Goal: Leave review/rating: Leave review/rating

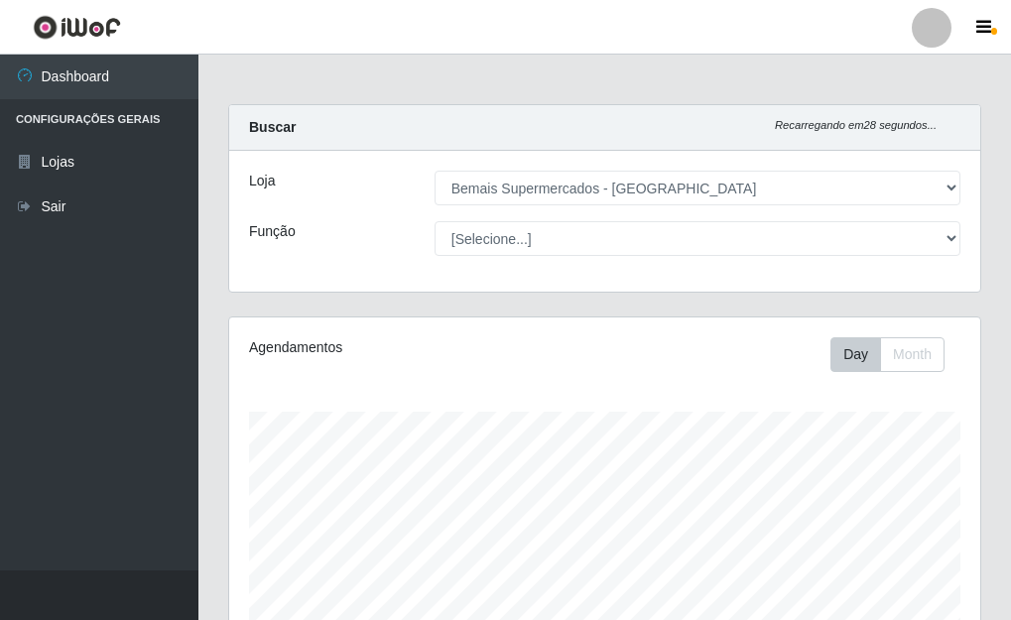
select select "249"
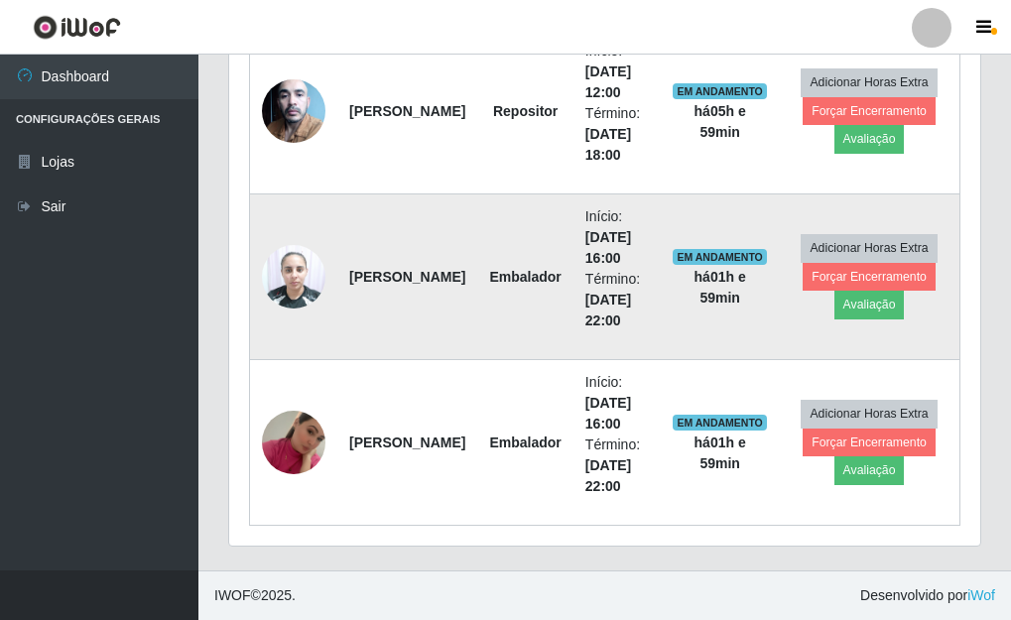
scroll to position [412, 751]
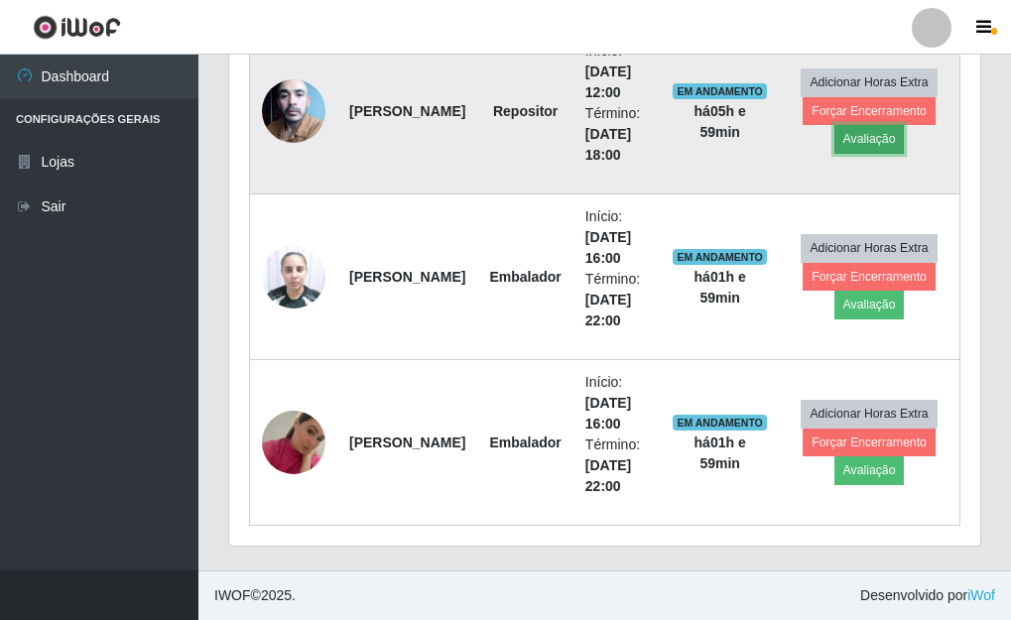
click at [875, 140] on button "Avaliação" at bounding box center [869, 139] width 70 height 28
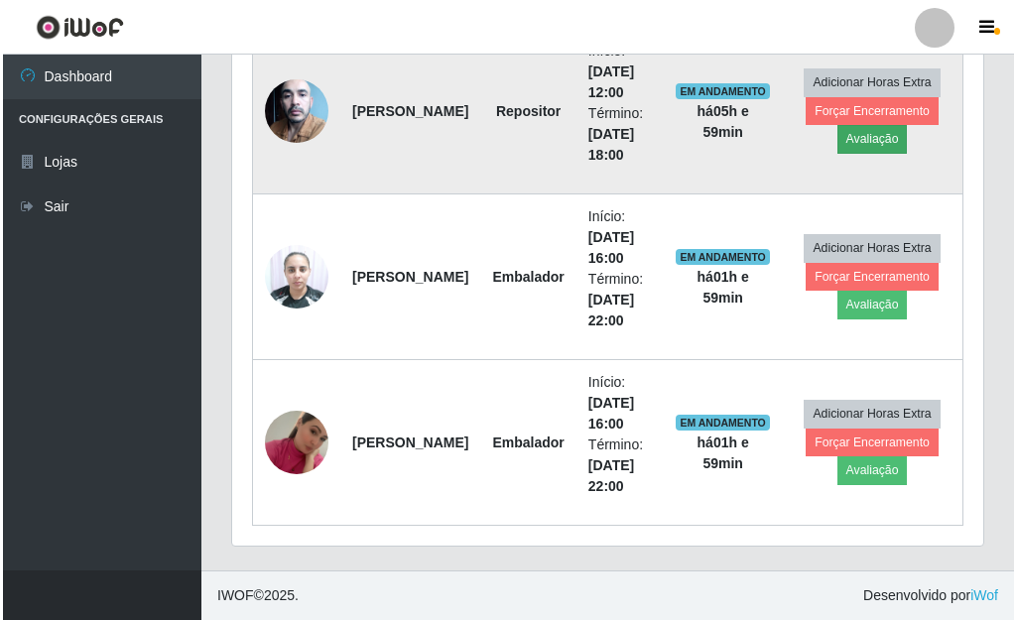
scroll to position [412, 739]
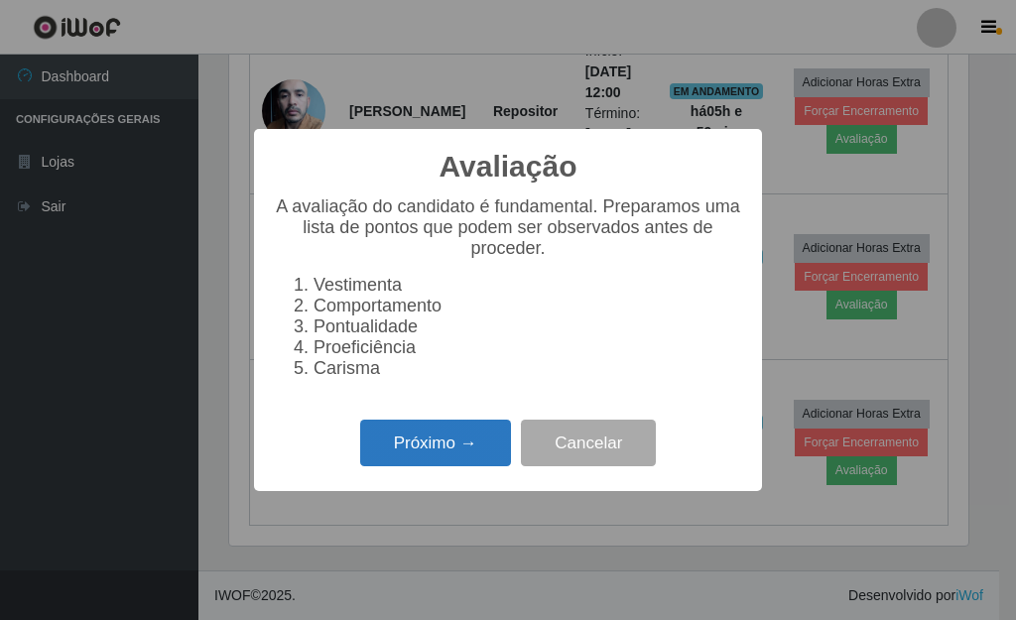
click at [438, 446] on button "Próximo →" at bounding box center [435, 443] width 151 height 47
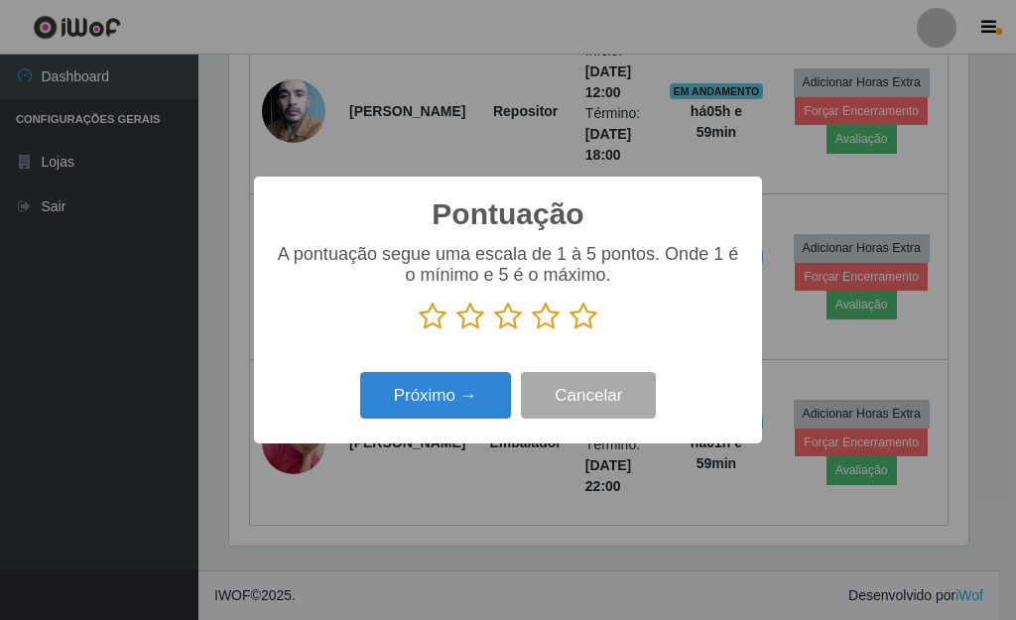
scroll to position [991343, 991016]
click at [590, 318] on icon at bounding box center [583, 316] width 28 height 30
click at [569, 331] on input "radio" at bounding box center [569, 331] width 0 height 0
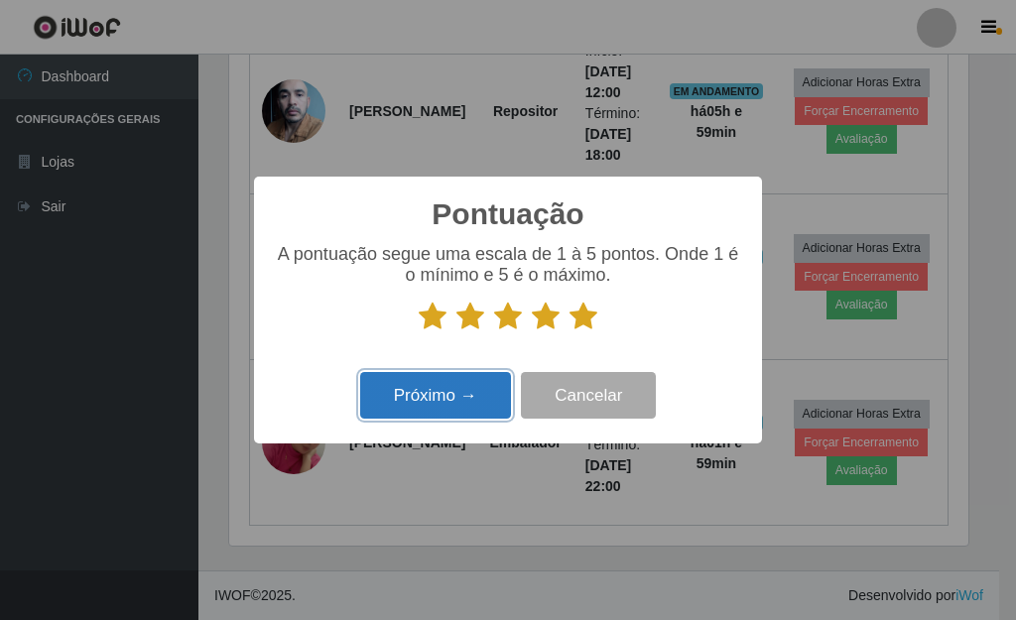
click at [459, 403] on button "Próximo →" at bounding box center [435, 395] width 151 height 47
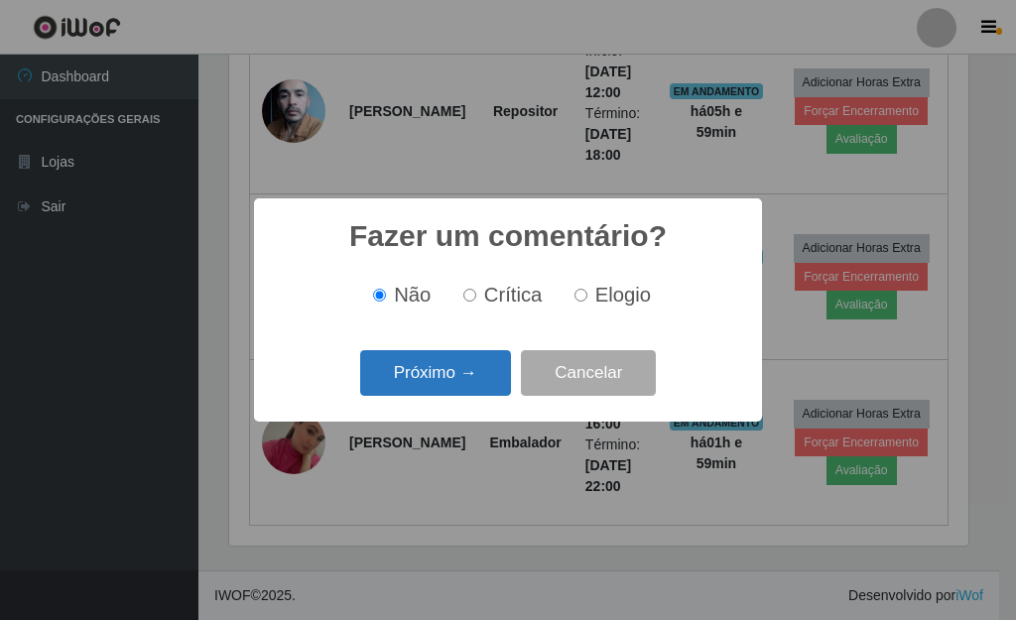
click at [462, 380] on button "Próximo →" at bounding box center [435, 373] width 151 height 47
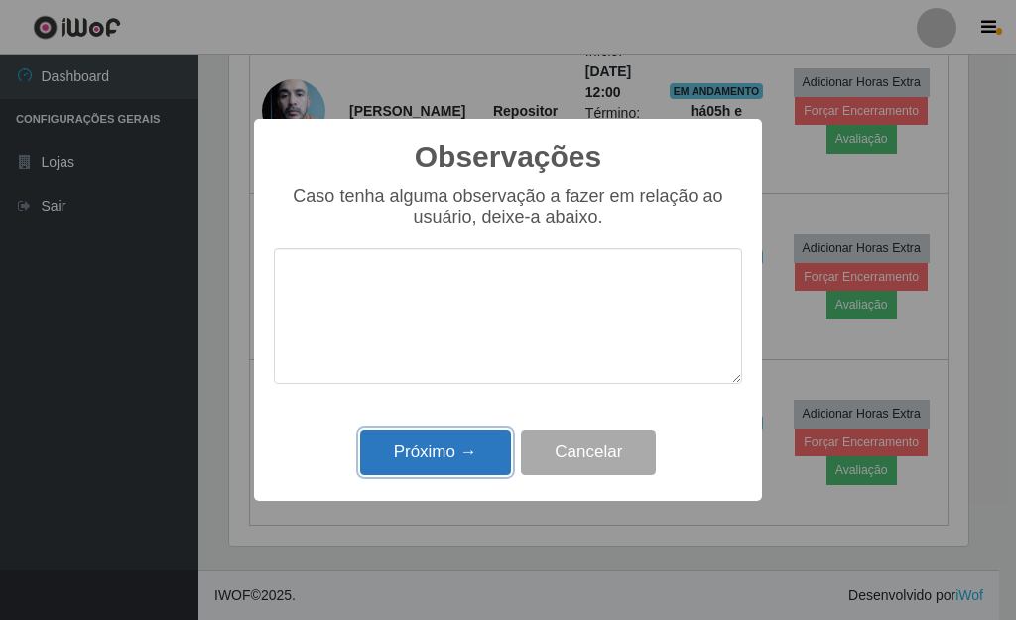
click at [450, 435] on button "Próximo →" at bounding box center [435, 452] width 151 height 47
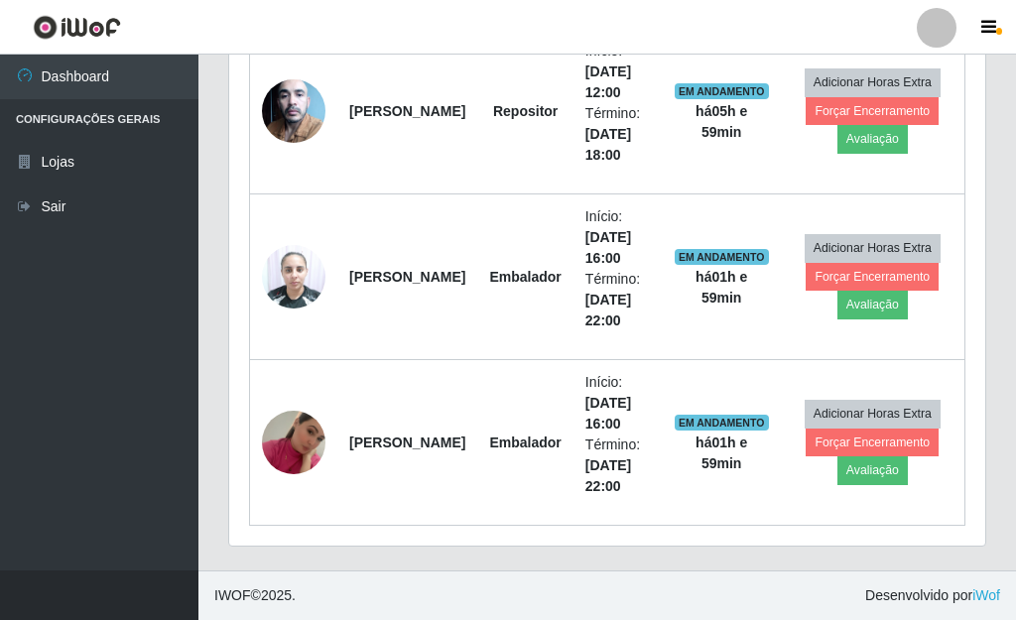
scroll to position [412, 751]
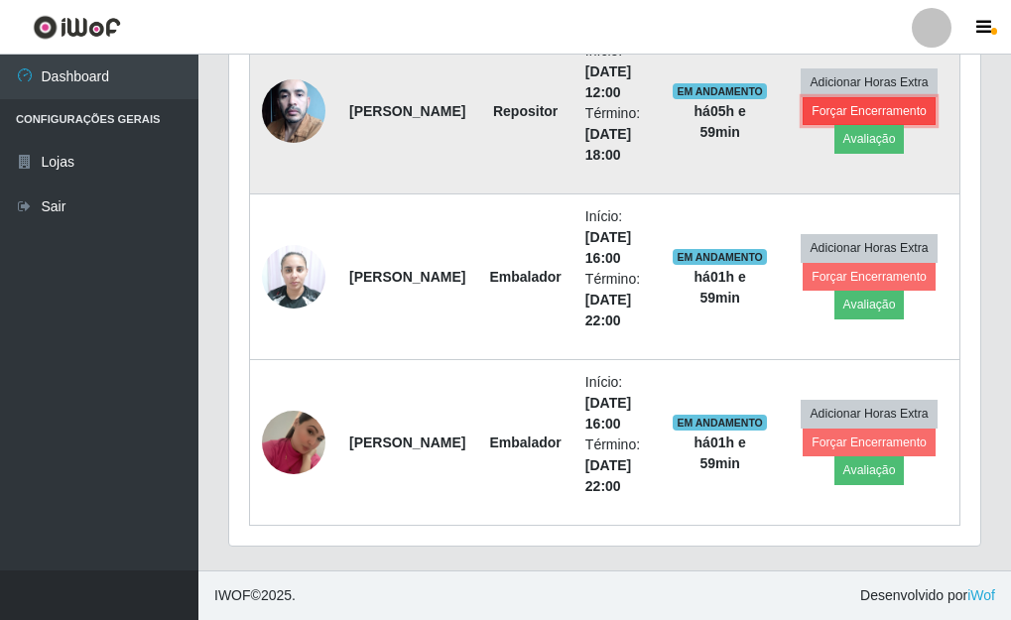
click at [869, 109] on button "Forçar Encerramento" at bounding box center [868, 111] width 133 height 28
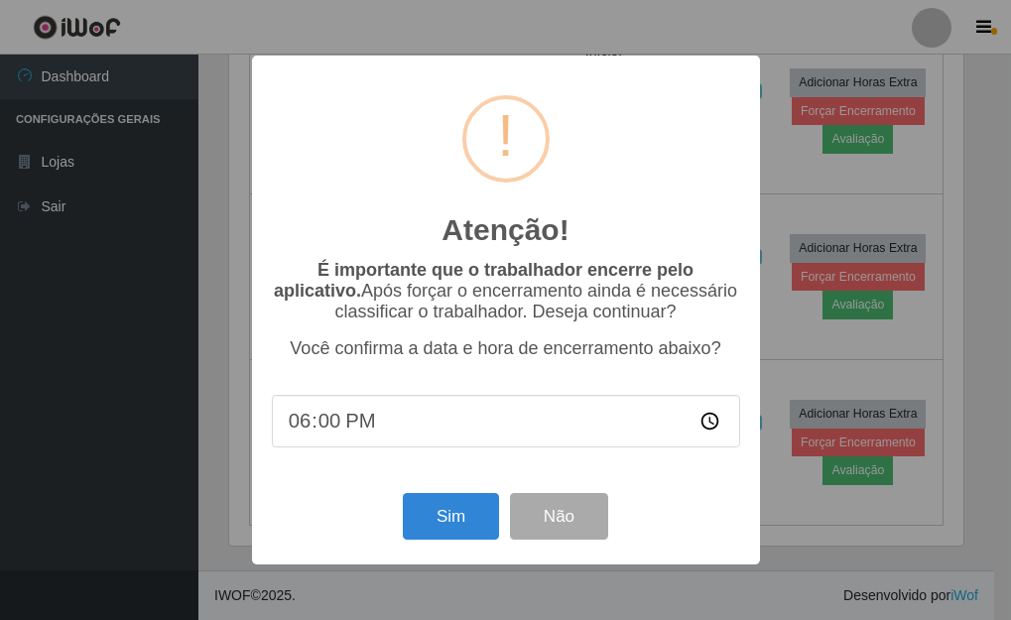
scroll to position [412, 739]
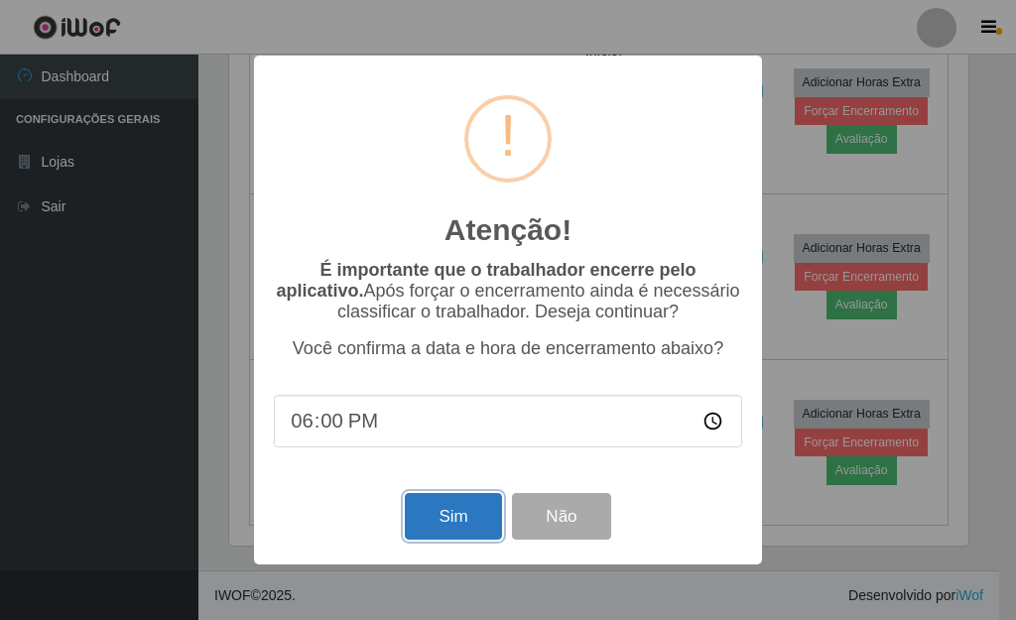
click at [443, 529] on button "Sim" at bounding box center [453, 516] width 96 height 47
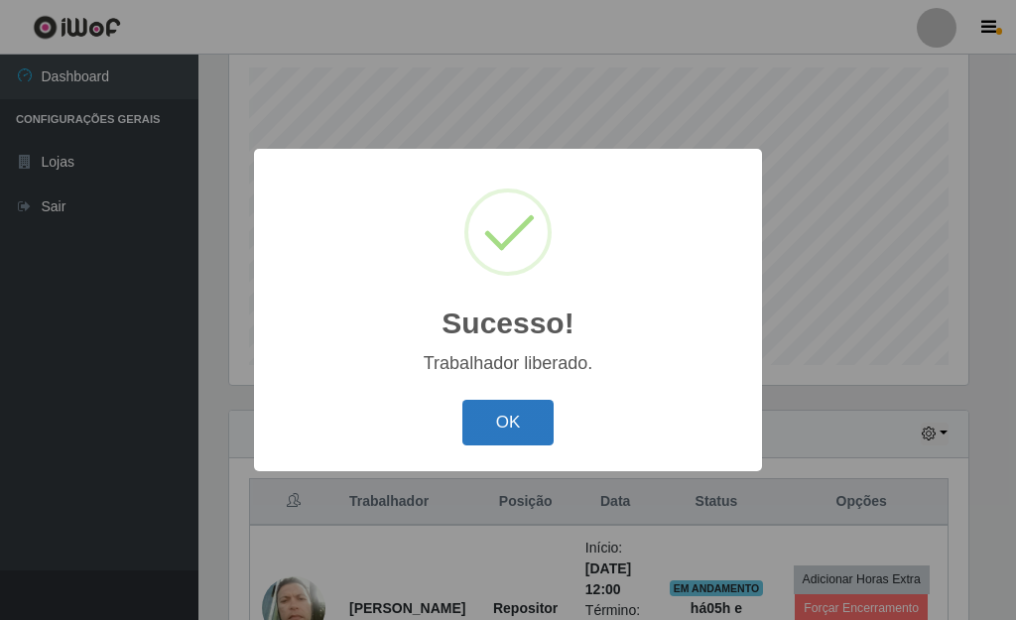
click at [519, 424] on button "OK" at bounding box center [508, 423] width 92 height 47
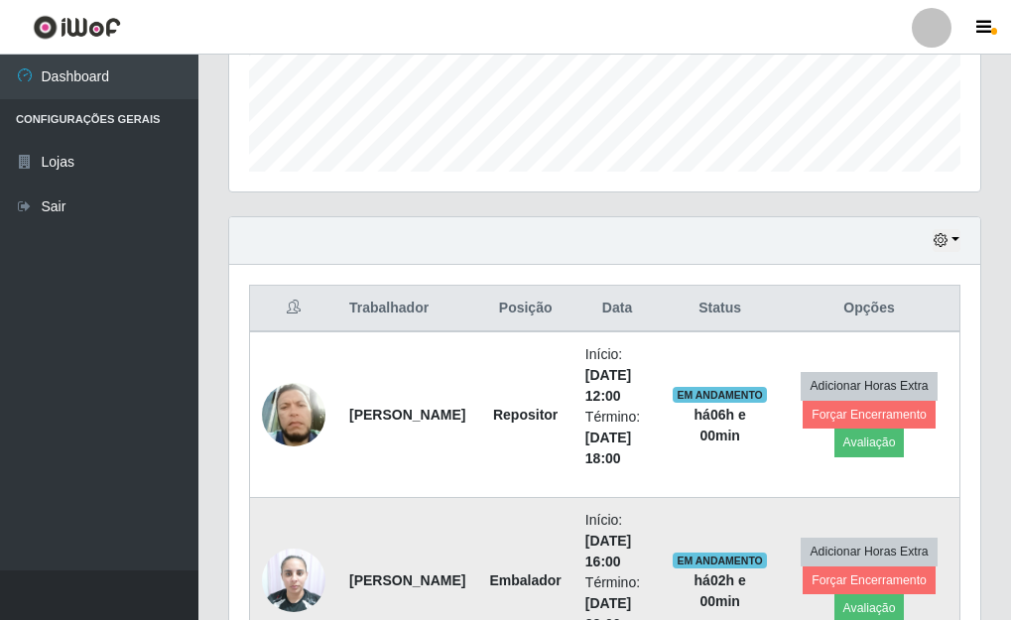
scroll to position [542, 0]
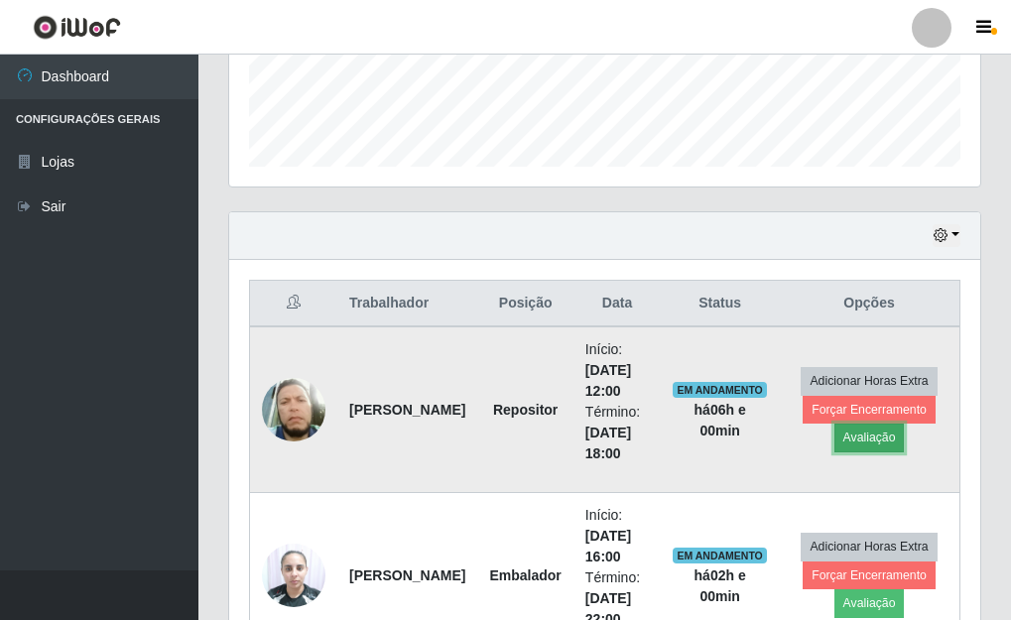
click at [881, 442] on button "Avaliação" at bounding box center [869, 437] width 70 height 28
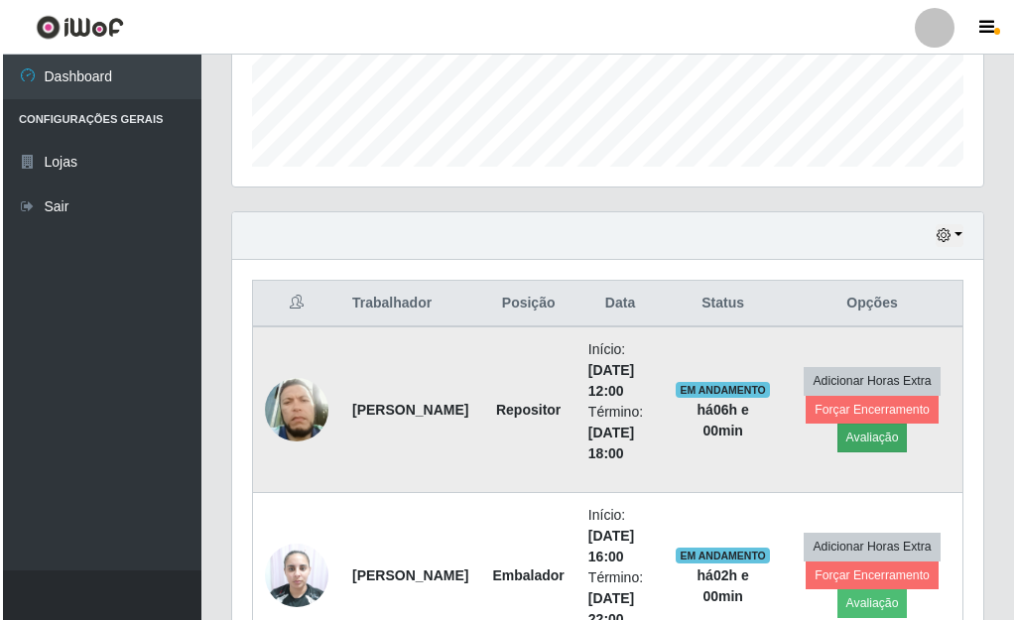
scroll to position [412, 739]
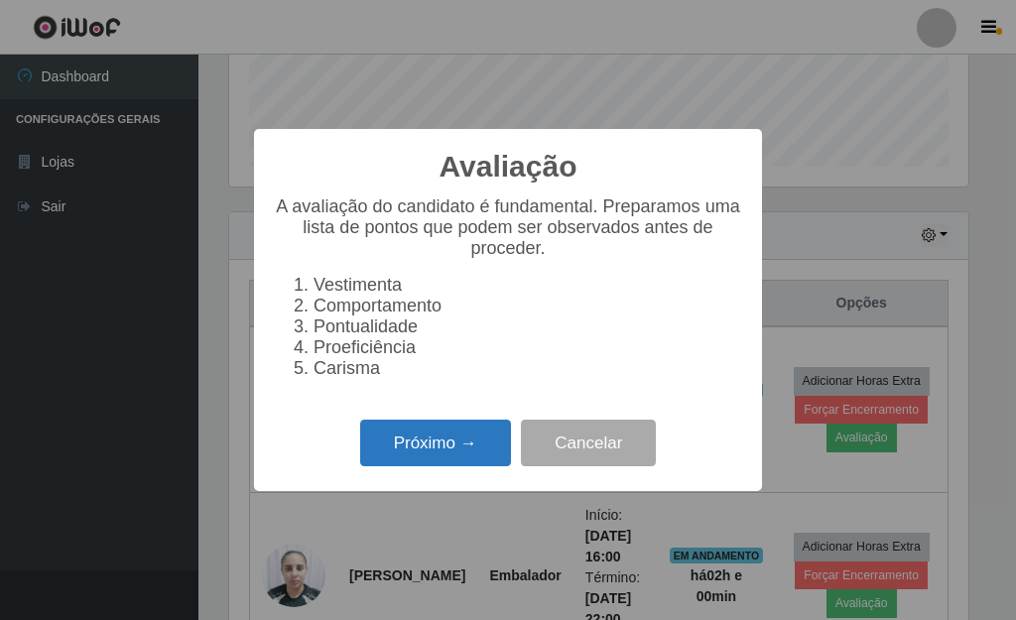
click at [421, 452] on button "Próximo →" at bounding box center [435, 443] width 151 height 47
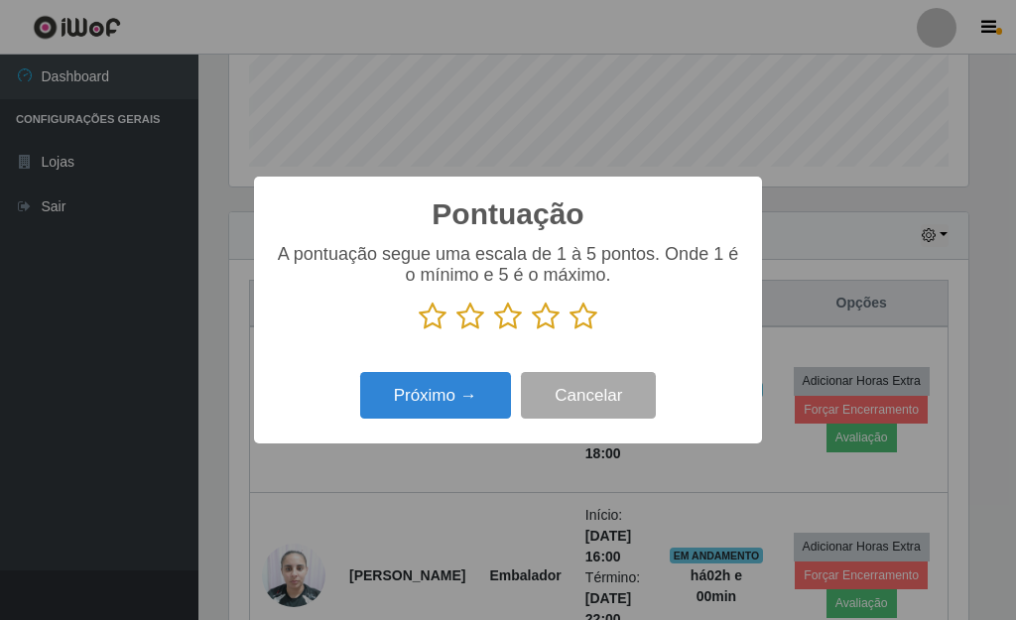
scroll to position [991343, 991016]
click at [581, 318] on icon at bounding box center [583, 316] width 28 height 30
click at [569, 331] on input "radio" at bounding box center [569, 331] width 0 height 0
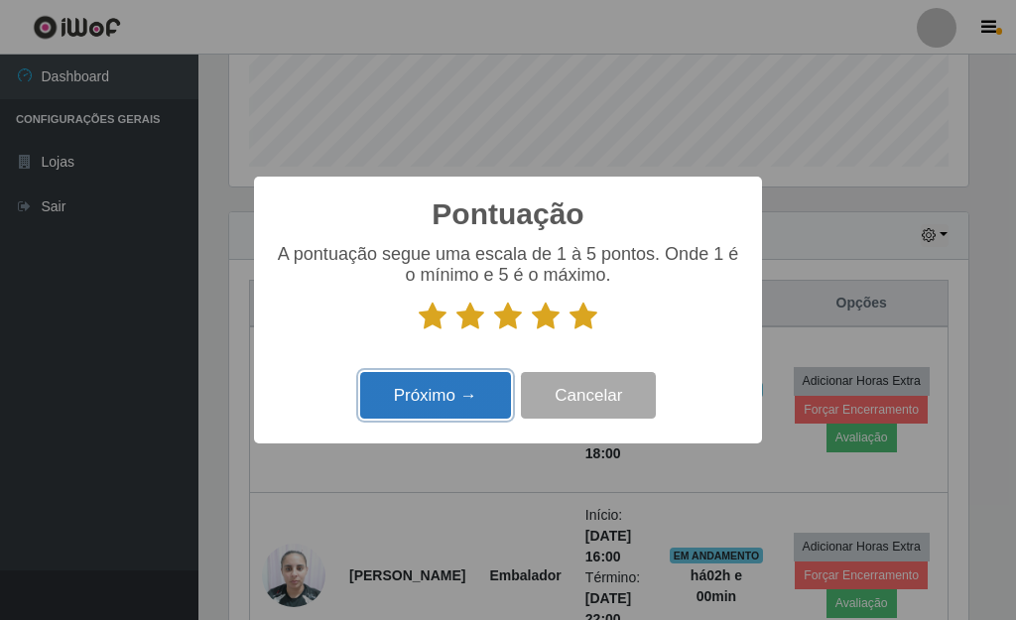
click at [447, 414] on button "Próximo →" at bounding box center [435, 395] width 151 height 47
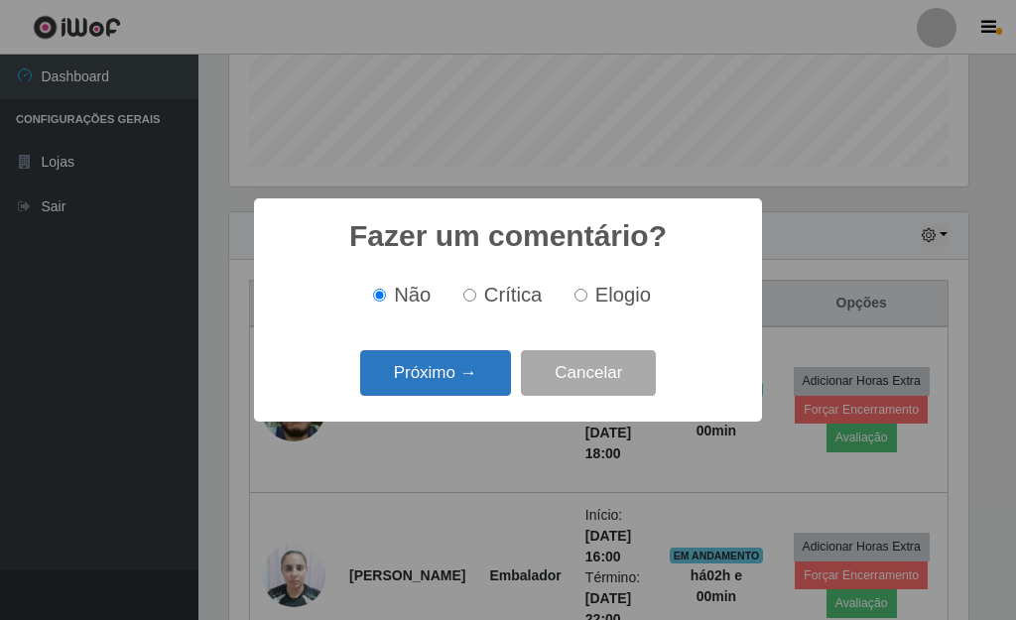
click at [442, 378] on button "Próximo →" at bounding box center [435, 373] width 151 height 47
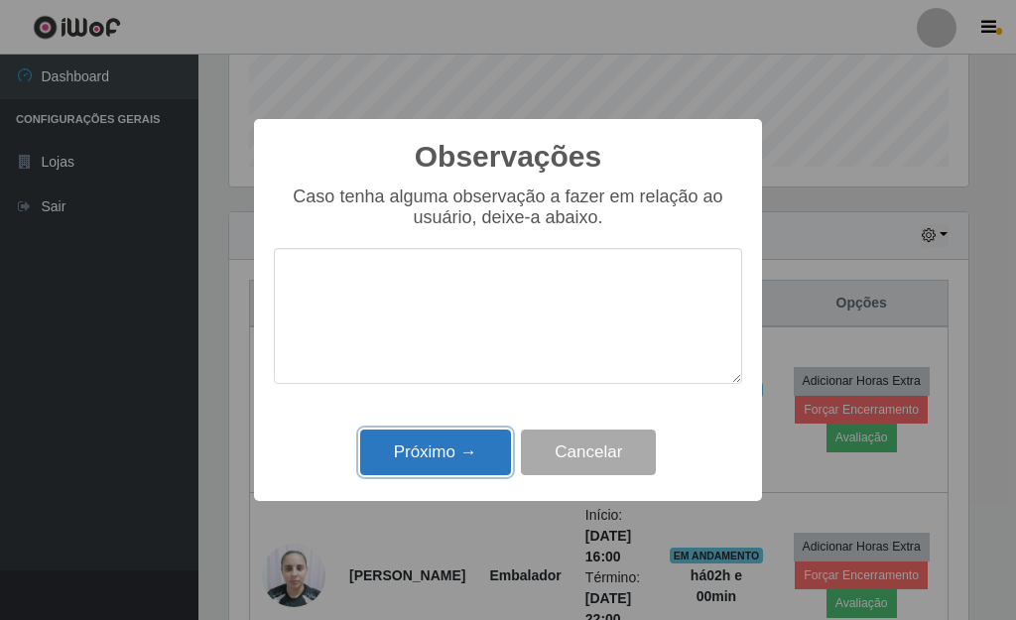
click at [437, 437] on button "Próximo →" at bounding box center [435, 452] width 151 height 47
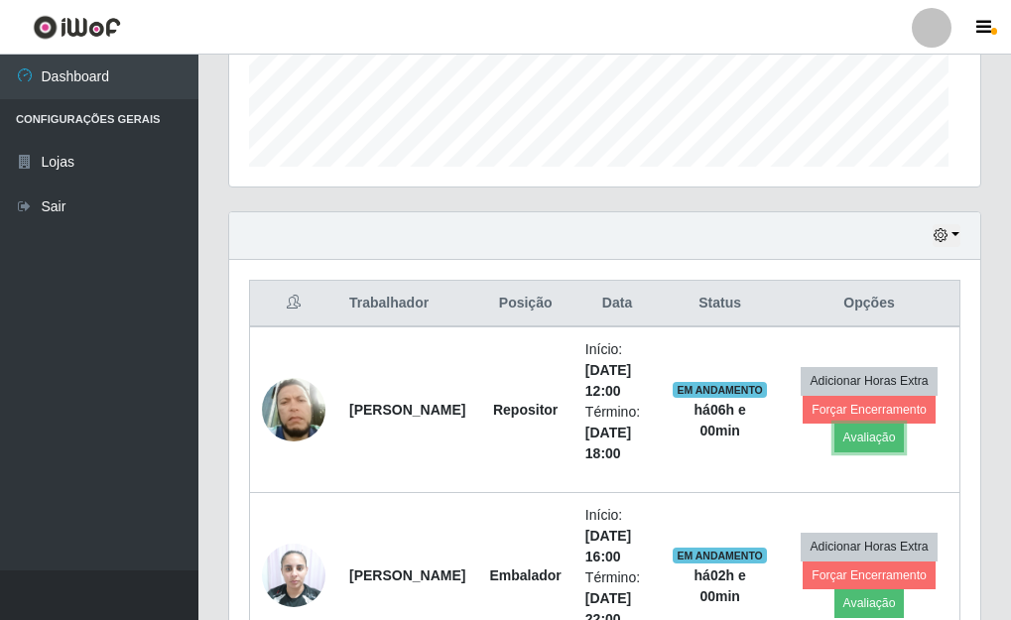
scroll to position [412, 751]
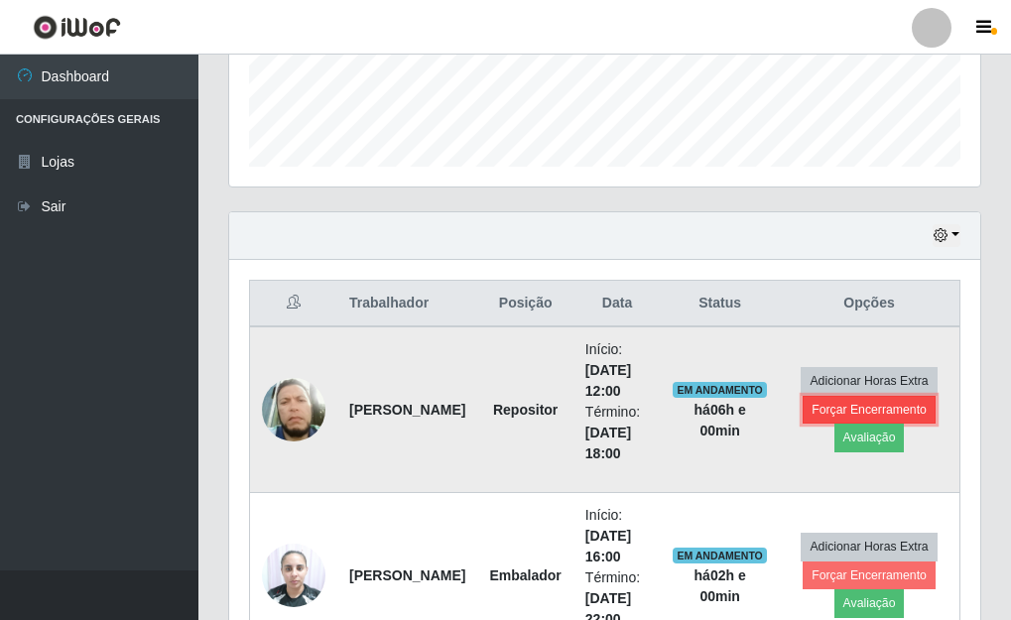
click at [819, 409] on button "Forçar Encerramento" at bounding box center [868, 410] width 133 height 28
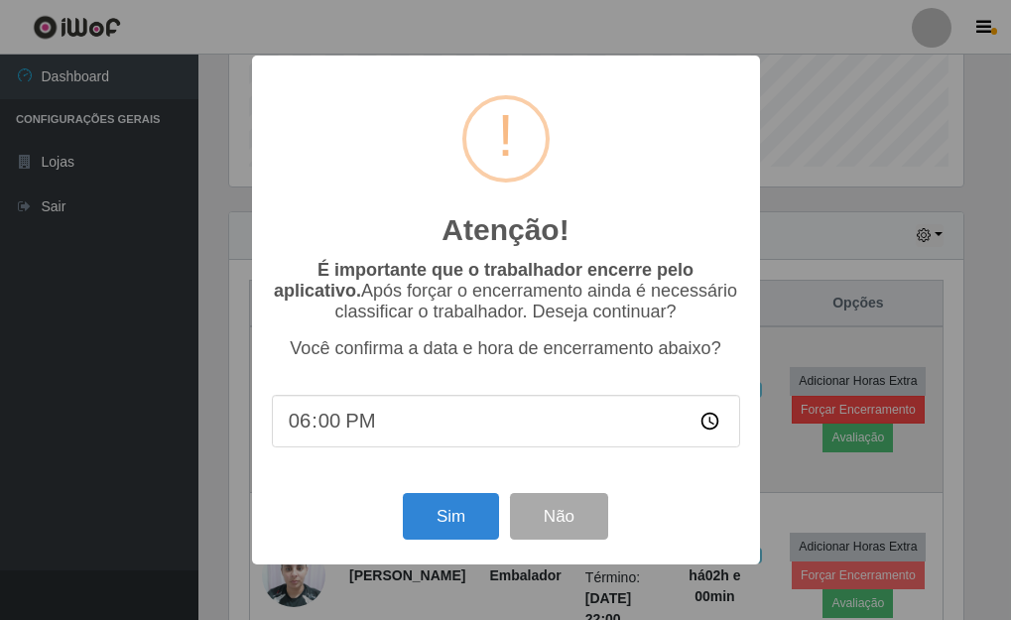
scroll to position [412, 739]
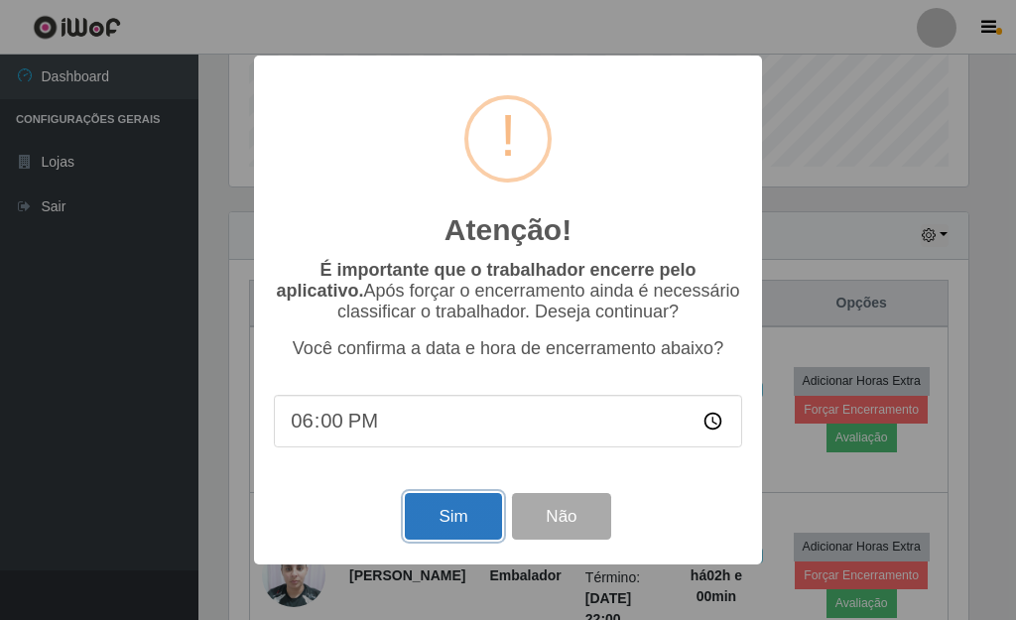
click at [453, 523] on button "Sim" at bounding box center [453, 516] width 96 height 47
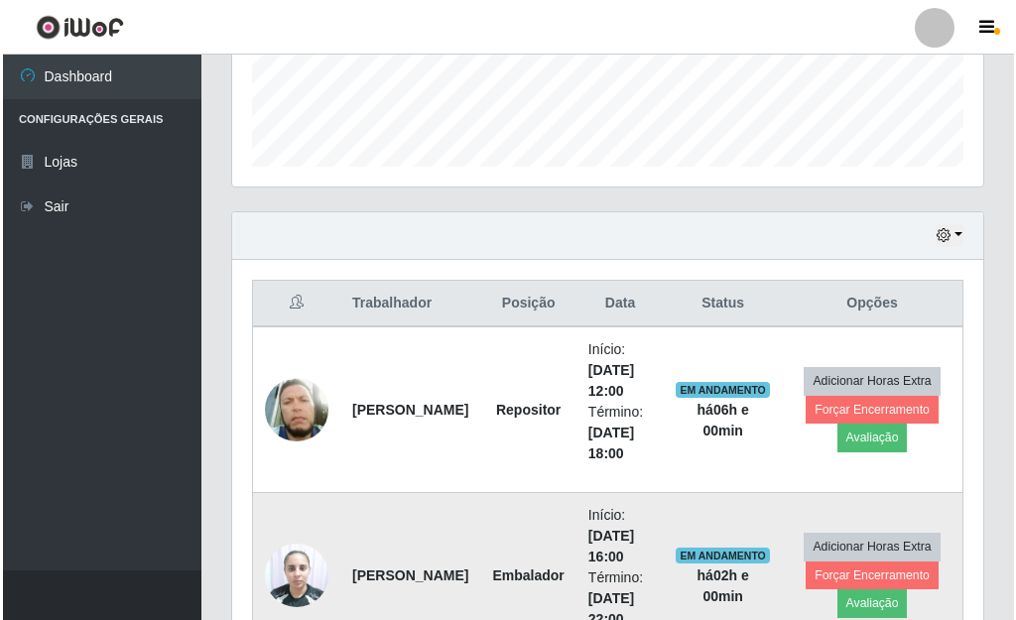
scroll to position [0, 0]
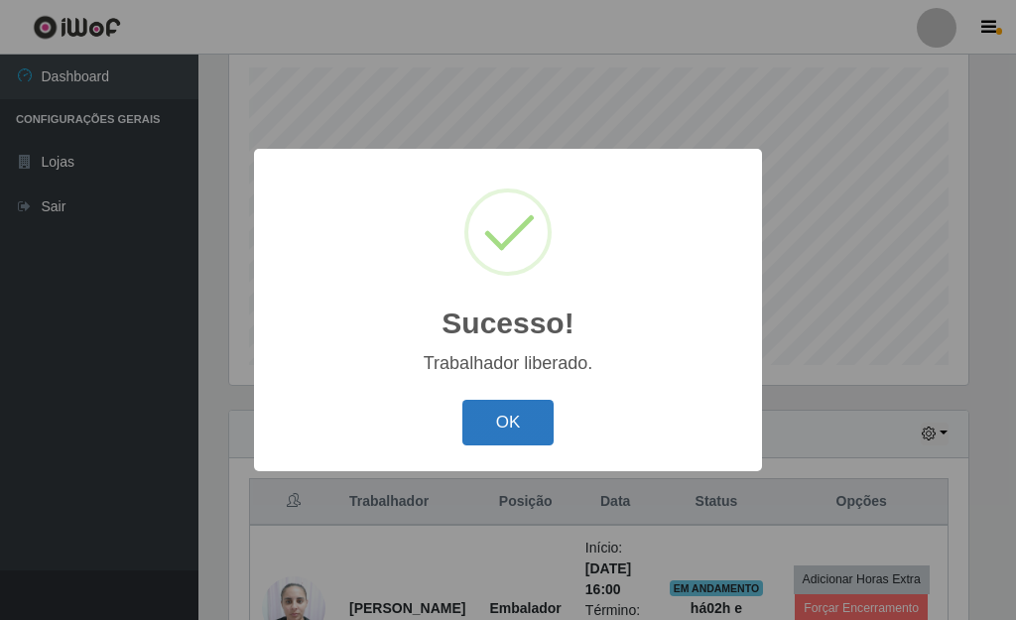
click at [490, 427] on button "OK" at bounding box center [508, 423] width 92 height 47
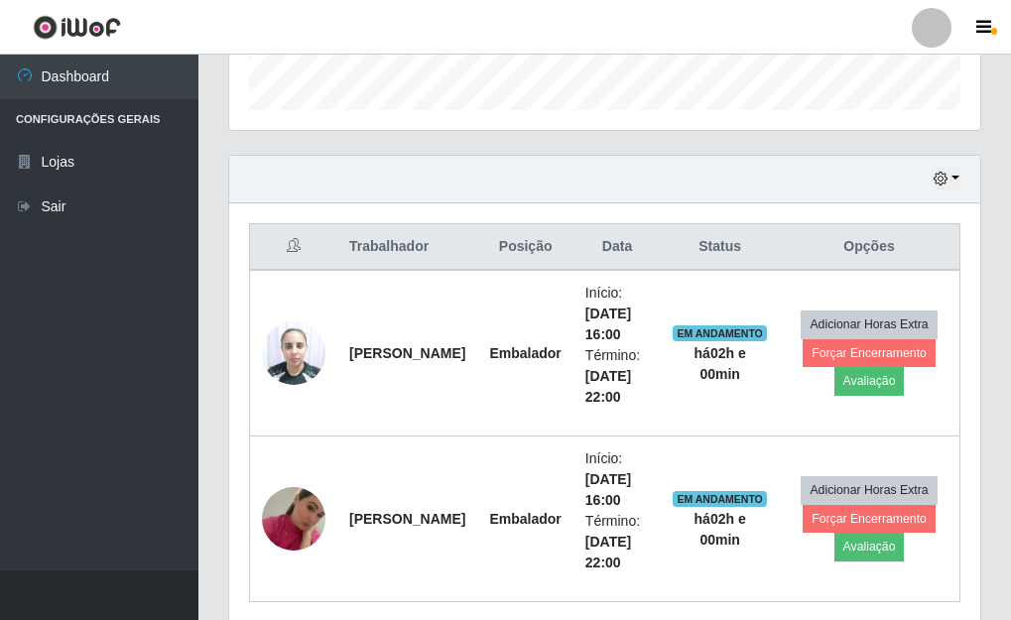
scroll to position [642, 0]
